Goal: Task Accomplishment & Management: Check status

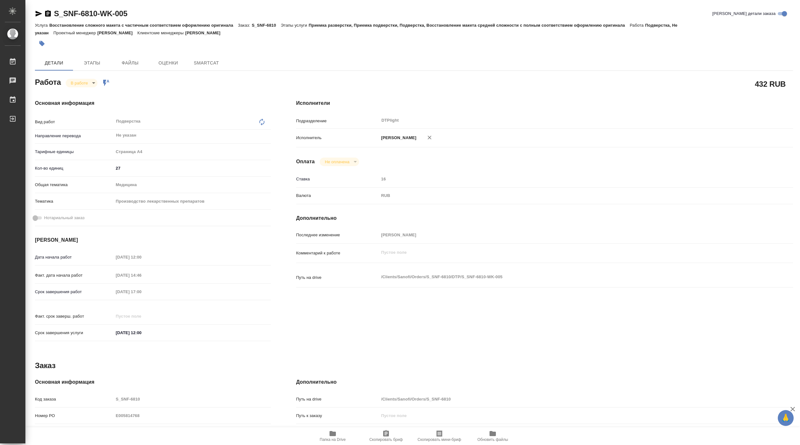
type textarea "x"
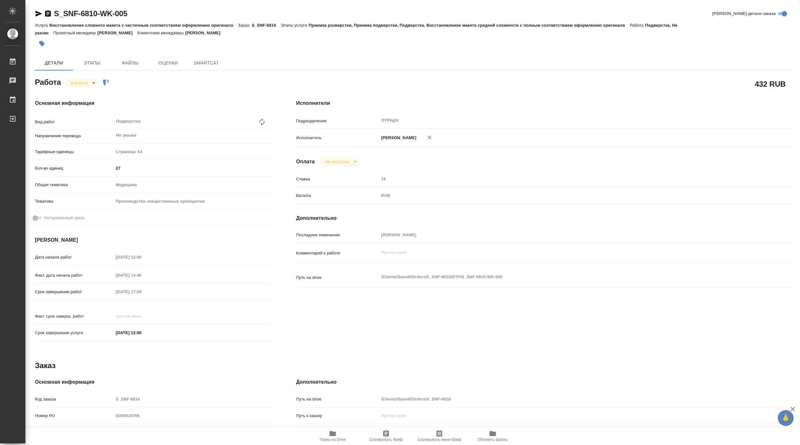
type textarea "x"
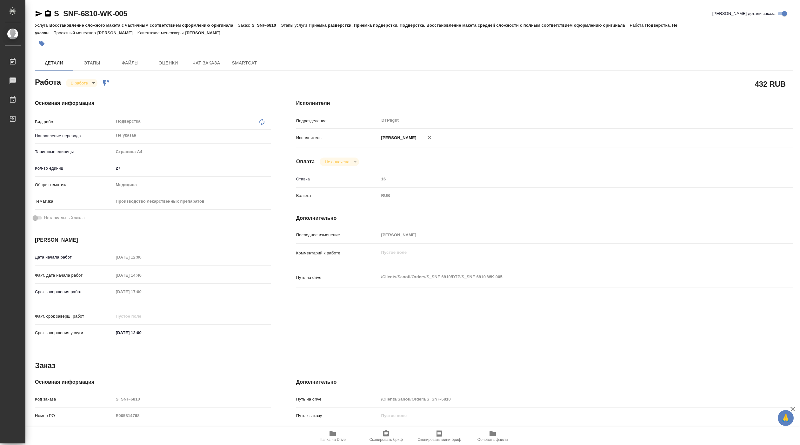
type textarea "x"
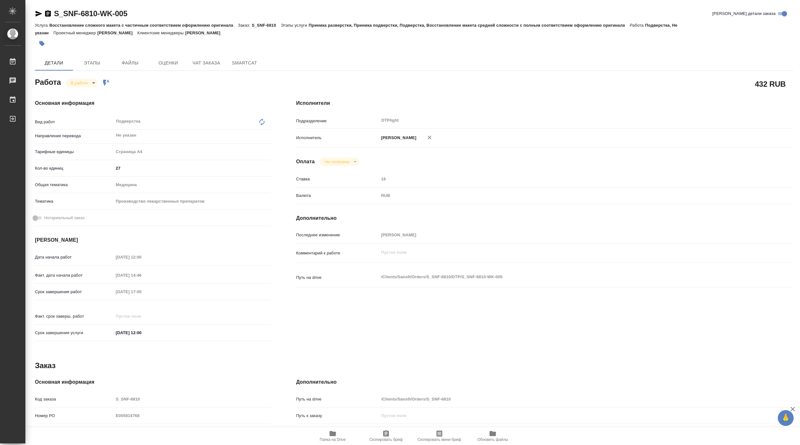
type textarea "x"
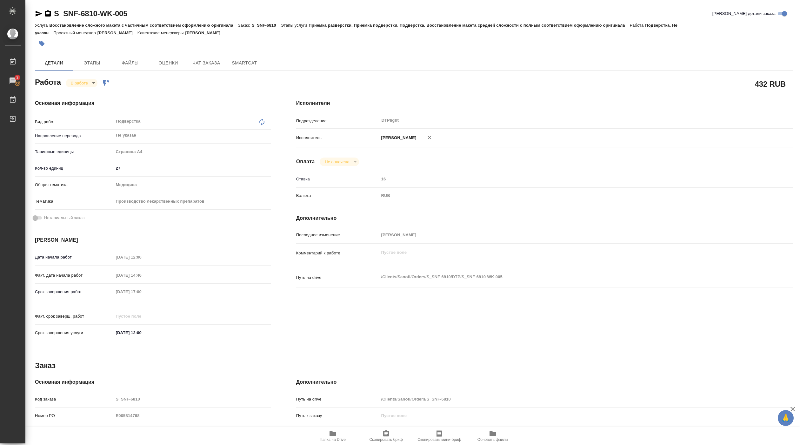
click at [331, 440] on span "Папка на Drive" at bounding box center [333, 439] width 26 height 4
click at [88, 83] on body "🙏 .cls-1 fill:#fff; AWATERA Pankina Anna Работы 3 Чаты График Выйти S_SNF-6810-…" at bounding box center [400, 222] width 800 height 445
click at [88, 92] on button "Выполнен" at bounding box center [82, 93] width 23 height 7
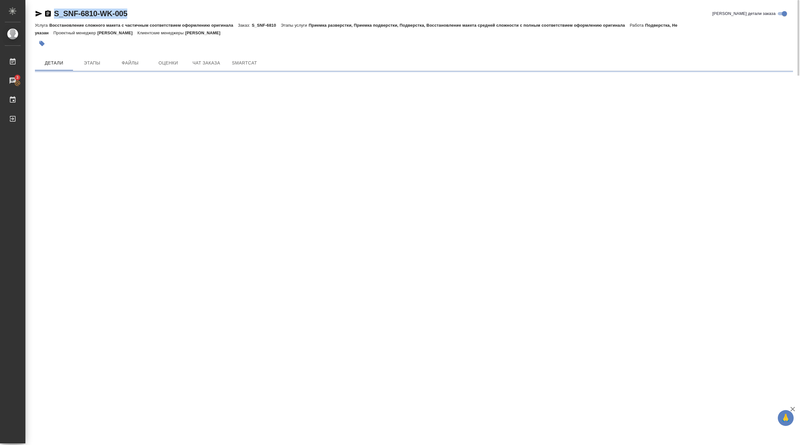
drag, startPoint x: 53, startPoint y: 17, endPoint x: 132, endPoint y: 15, distance: 79.7
click at [132, 16] on div "S_SNF-6810-WK-005 Кратко детали заказа" at bounding box center [414, 14] width 758 height 10
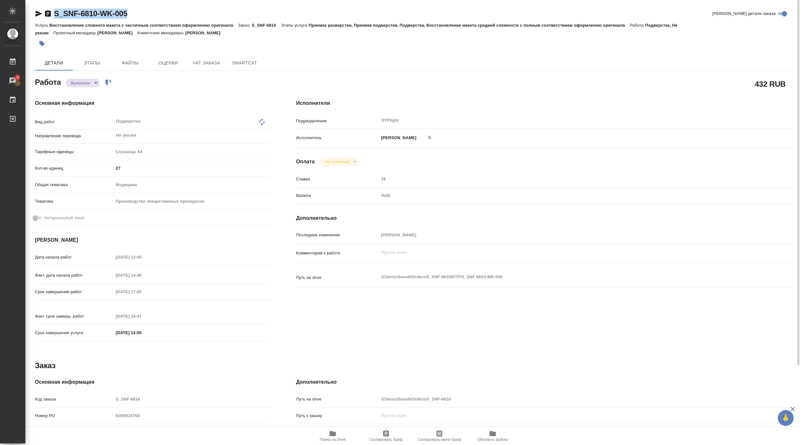
type textarea "x"
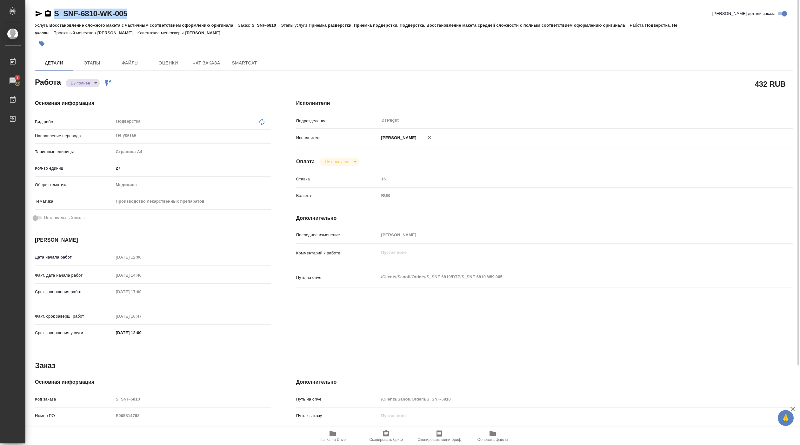
copy link "S_SNF-6810-WK-005"
type textarea "x"
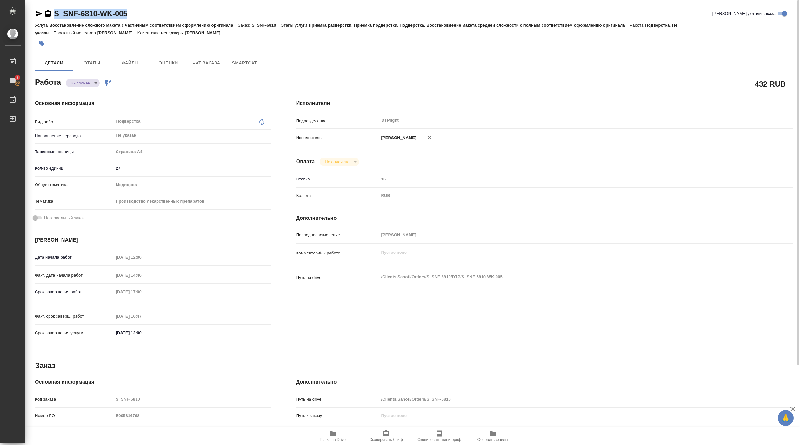
type textarea "x"
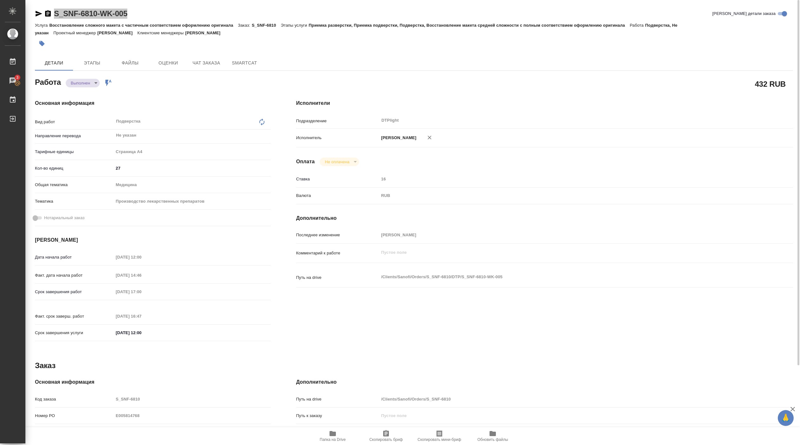
type textarea "x"
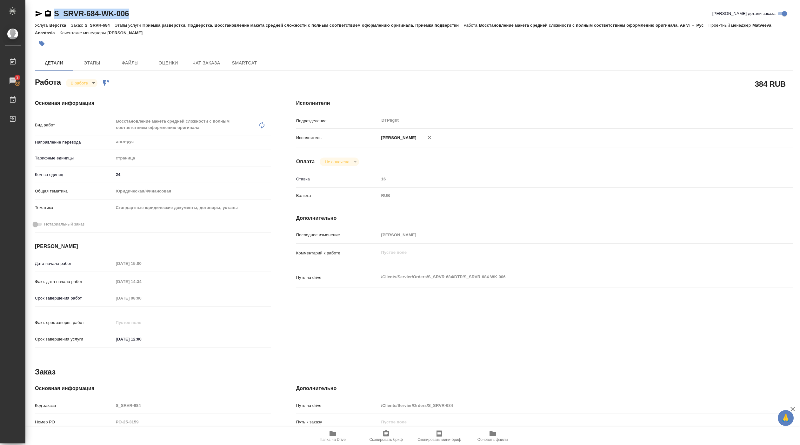
drag, startPoint x: 54, startPoint y: 20, endPoint x: 149, endPoint y: 19, distance: 94.3
click at [149, 19] on div "S_SRVR-684-WK-006 Кратко детали заказа" at bounding box center [414, 15] width 758 height 13
copy link "S_SRVR-684-WK-006"
click at [333, 438] on span "Папка на Drive" at bounding box center [333, 439] width 26 height 4
click at [82, 78] on body "🙏 .cls-1 fill:#fff; AWATERA Pankina Anna Работы 3 Чаты График Выйти S_SRVR-684-…" at bounding box center [400, 222] width 800 height 445
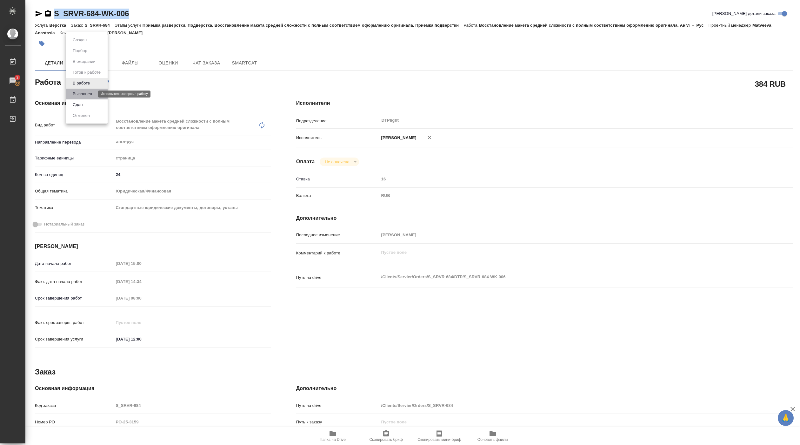
click at [80, 97] on button "Выполнен" at bounding box center [82, 93] width 23 height 7
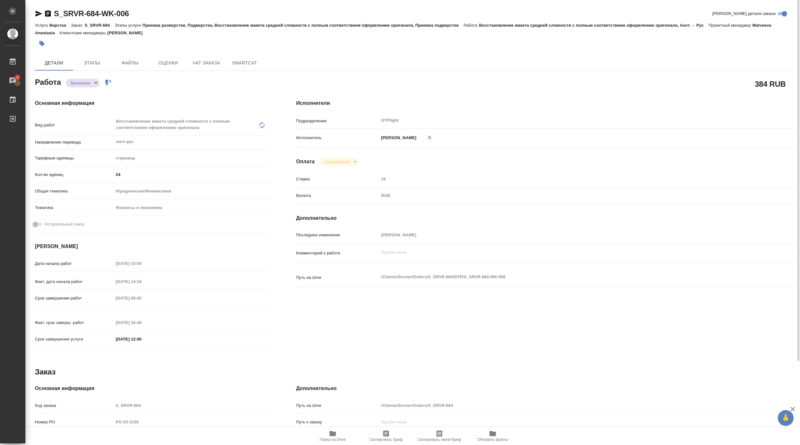
type textarea "x"
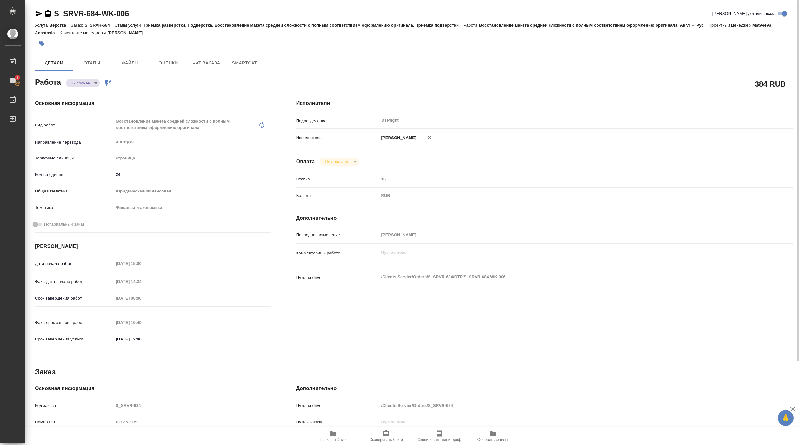
type textarea "x"
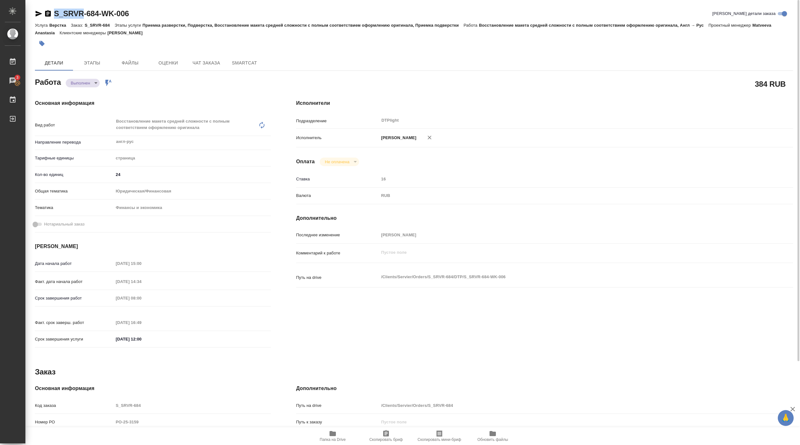
type textarea "x"
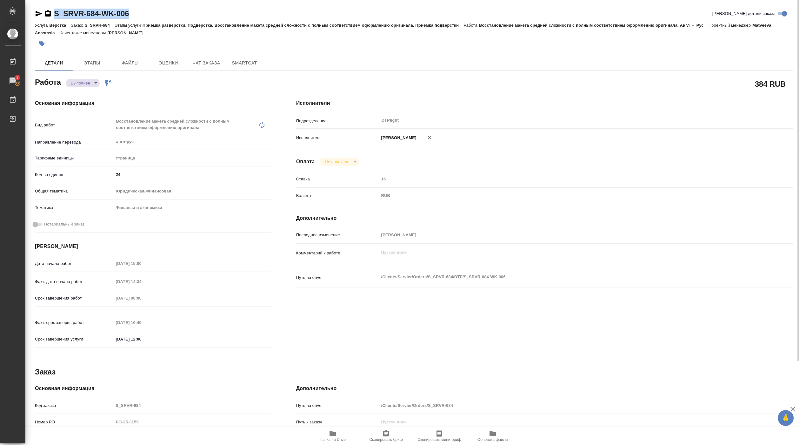
drag, startPoint x: 74, startPoint y: 19, endPoint x: 137, endPoint y: 17, distance: 63.5
click at [137, 19] on div "S_SRVR-684-WK-006 Кратко детали заказа" at bounding box center [414, 15] width 758 height 13
copy link "S_SRVR-684-WK-006"
click at [173, 94] on div "Основная информация Вид работ Восстановление макета средней сложности с полным …" at bounding box center [152, 226] width 261 height 278
type textarea "x"
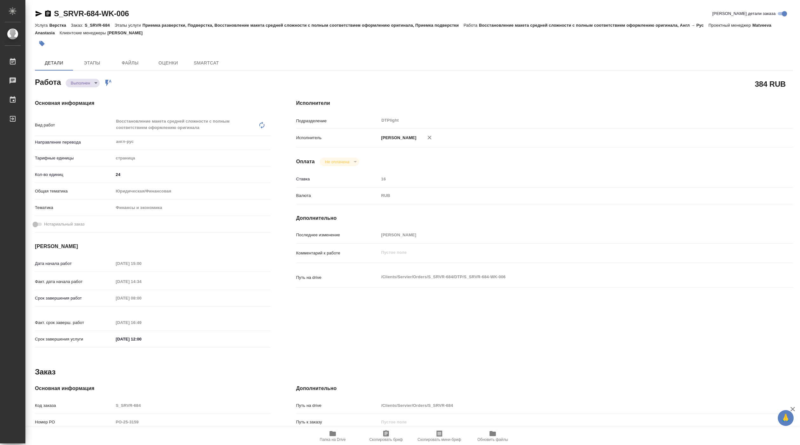
type textarea "x"
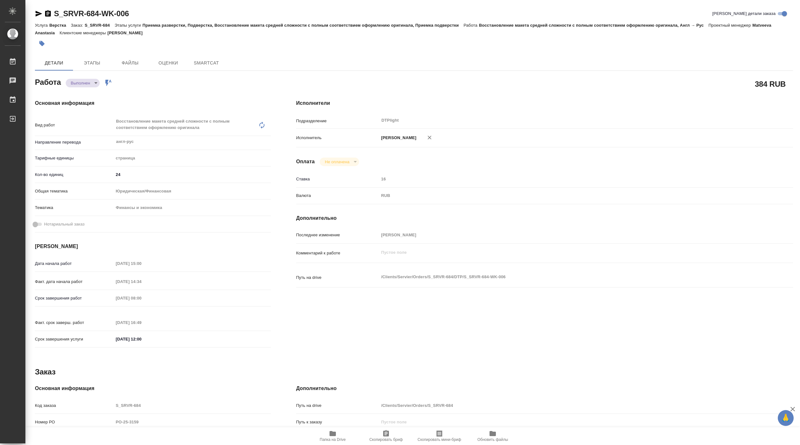
type textarea "x"
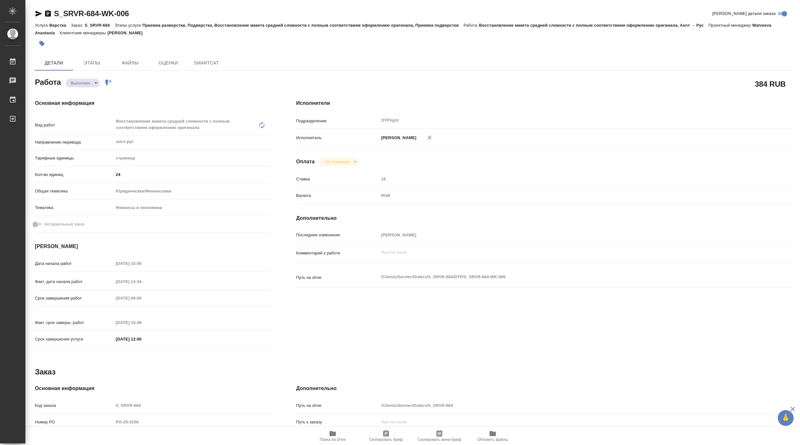
type textarea "x"
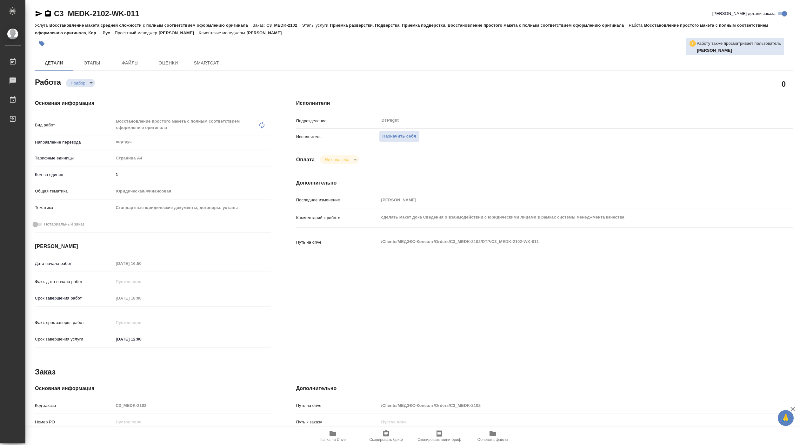
type textarea "x"
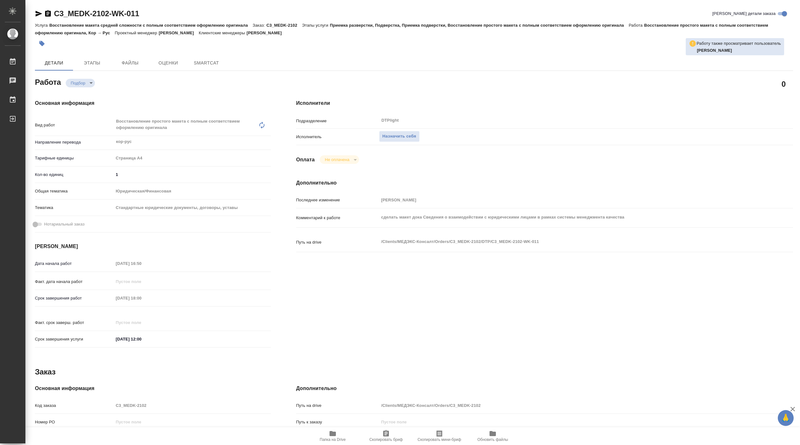
type textarea "x"
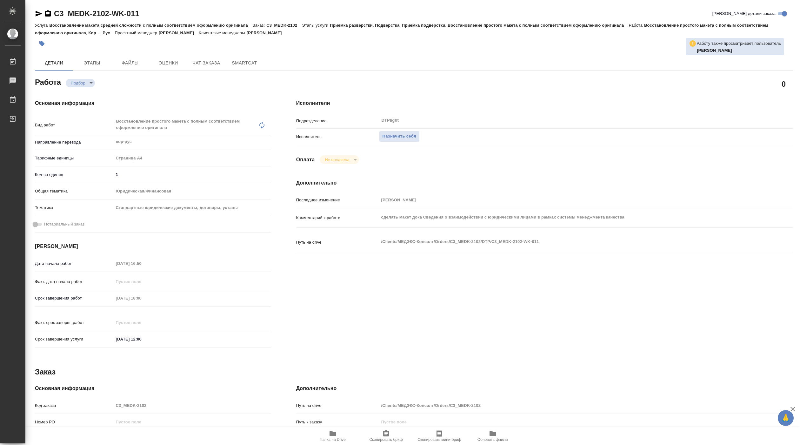
type textarea "x"
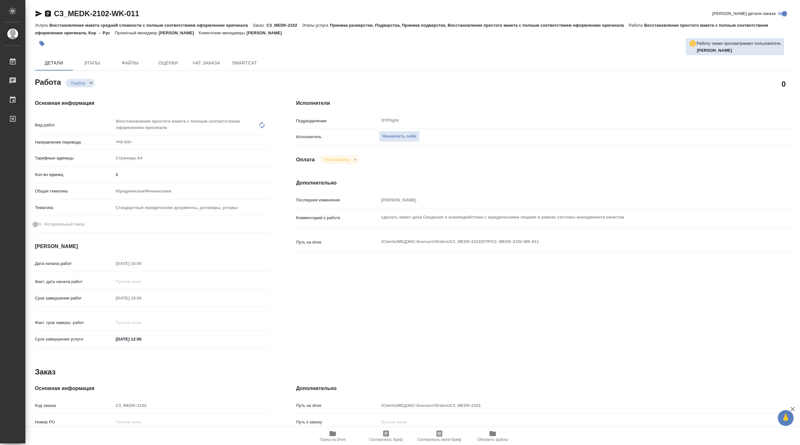
type textarea "x"
